Goal: Navigation & Orientation: Find specific page/section

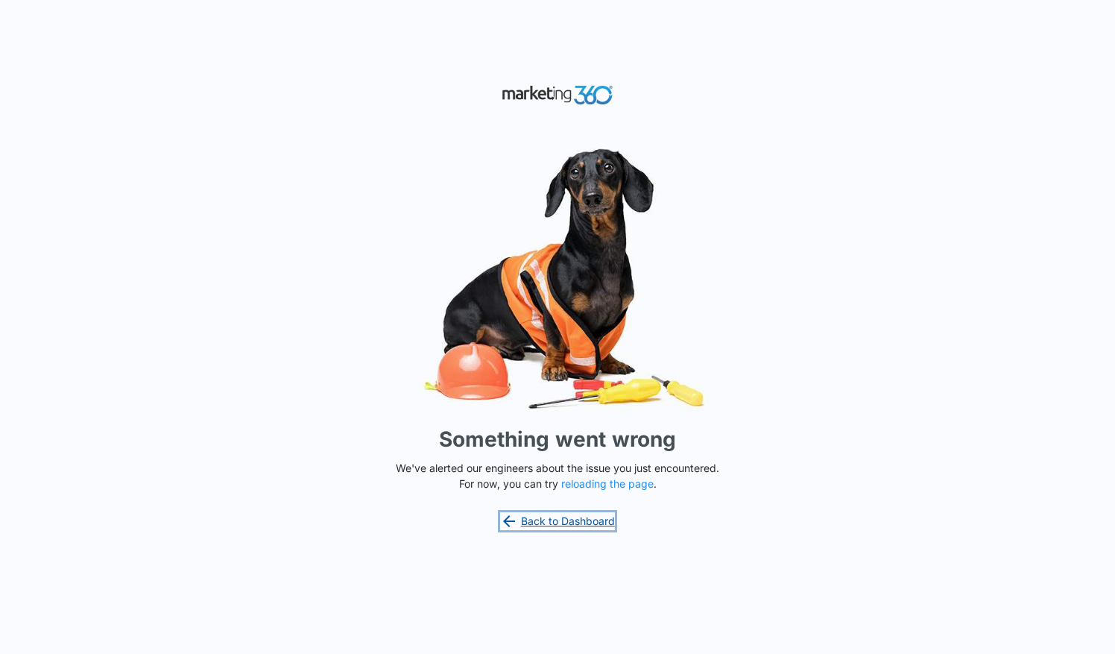
click at [584, 519] on link "Back to Dashboard" at bounding box center [557, 521] width 115 height 18
click at [607, 481] on button "reloading the page" at bounding box center [607, 484] width 92 height 12
